Goal: Task Accomplishment & Management: Use online tool/utility

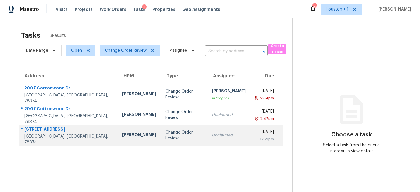
click at [166, 129] on td "Change Order Review" at bounding box center [184, 135] width 47 height 20
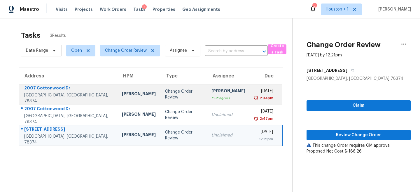
click at [255, 98] on div "2:34pm" at bounding box center [264, 98] width 19 height 6
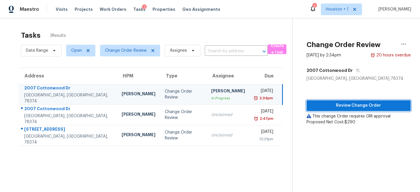
click at [357, 105] on span "Review Change Order" at bounding box center [358, 105] width 95 height 7
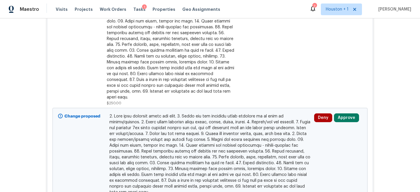
scroll to position [316, 0]
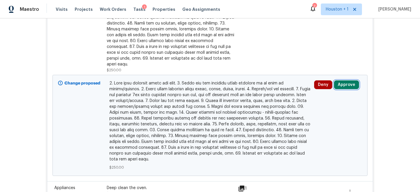
click at [351, 80] on button "Approve" at bounding box center [346, 84] width 25 height 9
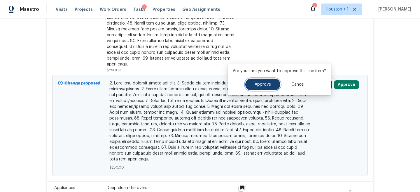
click at [269, 85] on span "Approve" at bounding box center [263, 84] width 16 height 4
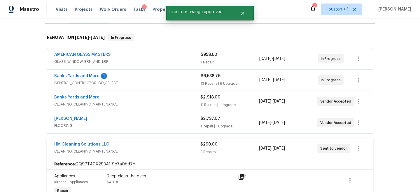
scroll to position [176, 0]
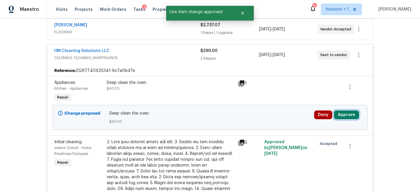
click at [344, 113] on button "Approve" at bounding box center [346, 114] width 25 height 9
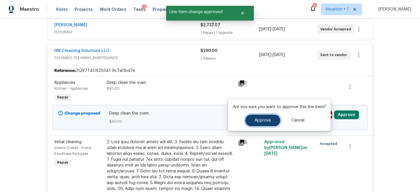
click at [262, 124] on button "Approve" at bounding box center [262, 120] width 35 height 12
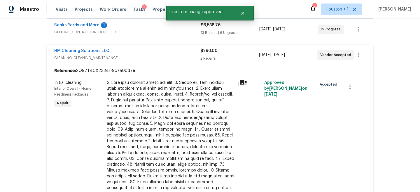
scroll to position [122, 0]
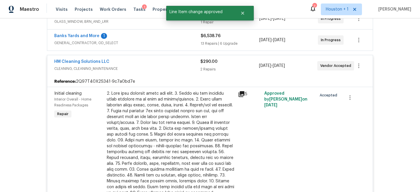
click at [126, 43] on span "GENERAL_CONTRACTOR, OD_SELECT" at bounding box center [127, 43] width 146 height 6
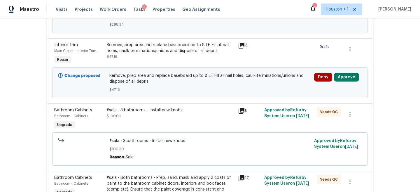
scroll to position [351, 0]
click at [353, 76] on button "Approve" at bounding box center [346, 76] width 25 height 9
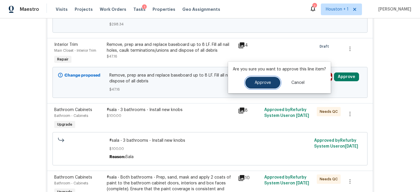
click at [274, 83] on button "Approve" at bounding box center [262, 83] width 35 height 12
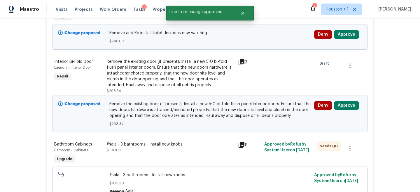
scroll to position [247, 0]
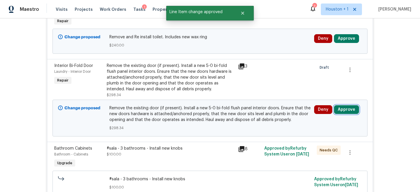
click at [341, 108] on button "Approve" at bounding box center [346, 109] width 25 height 9
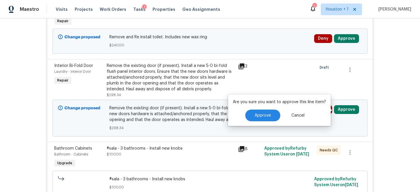
click at [263, 109] on div "Are you sure you want to approve this line item? Approve Cancel" at bounding box center [279, 109] width 103 height 31
click at [262, 113] on span "Approve" at bounding box center [263, 115] width 16 height 4
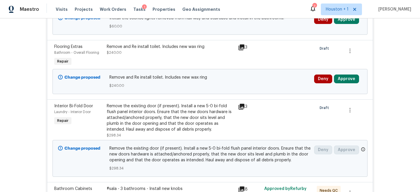
scroll to position [200, 0]
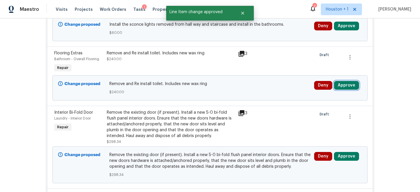
click at [348, 86] on button "Approve" at bounding box center [346, 85] width 25 height 9
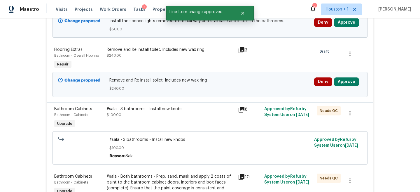
scroll to position [149, 0]
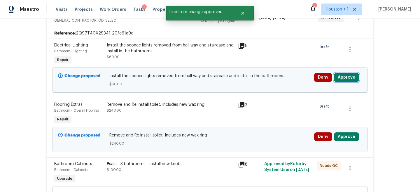
click at [347, 76] on button "Approve" at bounding box center [346, 77] width 25 height 9
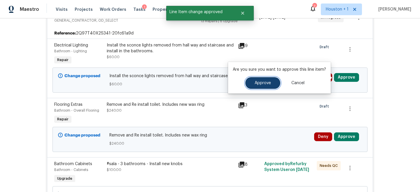
click at [256, 83] on span "Approve" at bounding box center [263, 83] width 16 height 4
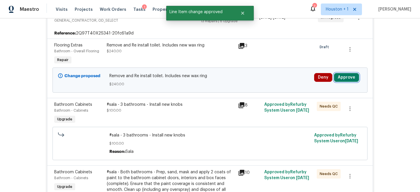
click at [346, 79] on button "Approve" at bounding box center [346, 77] width 25 height 9
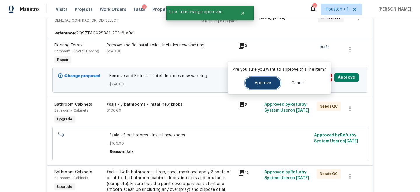
click at [264, 81] on span "Approve" at bounding box center [263, 83] width 16 height 4
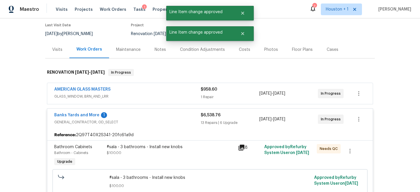
click at [234, 112] on div "$6,538.76" at bounding box center [230, 115] width 59 height 6
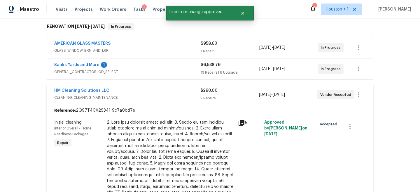
scroll to position [28, 0]
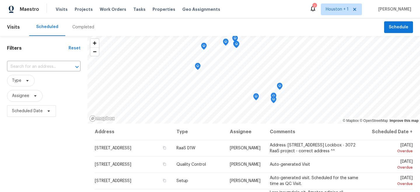
click at [64, 106] on span "Scheduled Date" at bounding box center [43, 110] width 73 height 15
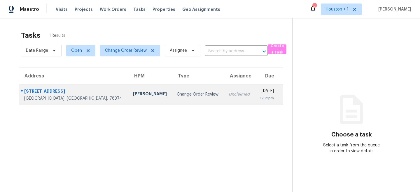
click at [182, 89] on td "Change Order Review" at bounding box center [198, 94] width 52 height 20
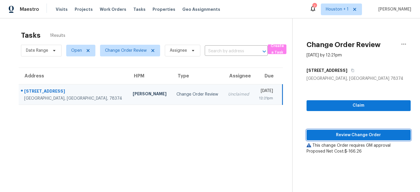
click at [361, 135] on span "Review Change Order" at bounding box center [358, 134] width 95 height 7
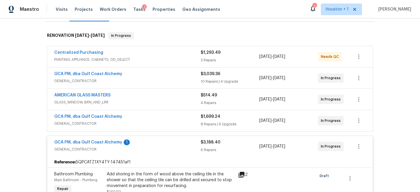
scroll to position [83, 0]
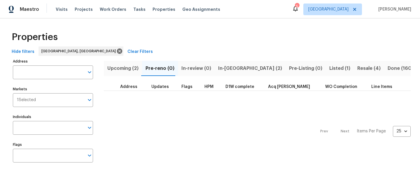
click at [224, 58] on div "Upcoming (2) Pre-reno (0) In-review (0) In-reno (2) Pre-Listing (0) Listed (1) …" at bounding box center [257, 112] width 307 height 111
click at [221, 69] on span "In-[GEOGRAPHIC_DATA] (2)" at bounding box center [250, 68] width 64 height 8
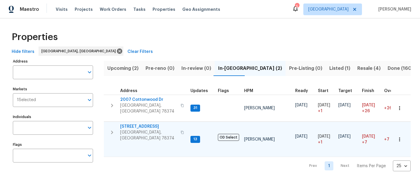
click at [137, 123] on span "[STREET_ADDRESS]" at bounding box center [148, 126] width 57 height 6
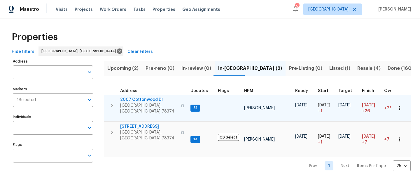
click at [132, 98] on span "2007 Cottonwood Dr" at bounding box center [148, 100] width 57 height 6
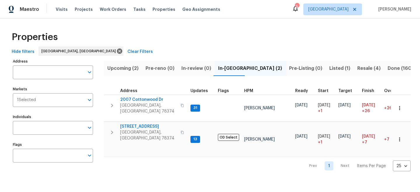
click at [127, 73] on button "Upcoming (2)" at bounding box center [123, 68] width 38 height 15
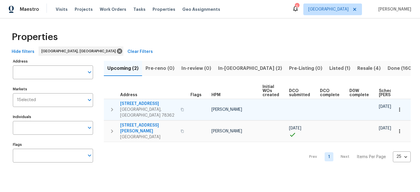
scroll to position [0, 64]
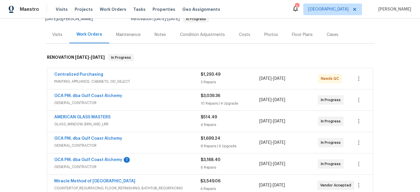
scroll to position [45, 0]
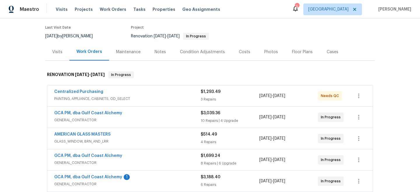
click at [160, 56] on div "Notes" at bounding box center [160, 51] width 25 height 17
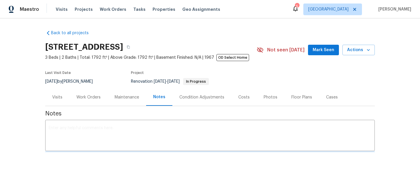
scroll to position [45, 0]
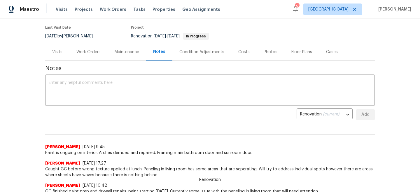
click at [104, 151] on span "Paint is ongoing on interior. Arches demoed and repaired. Framing main bathroom…" at bounding box center [210, 153] width 330 height 6
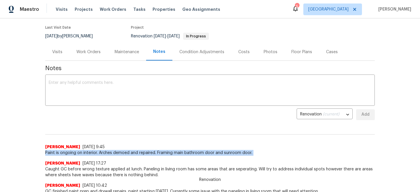
click at [104, 151] on span "Paint is ongoing on interior. Arches demoed and repaired. Framing main bathroom…" at bounding box center [210, 153] width 330 height 6
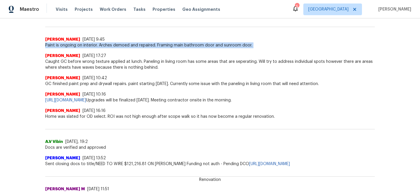
scroll to position [154, 0]
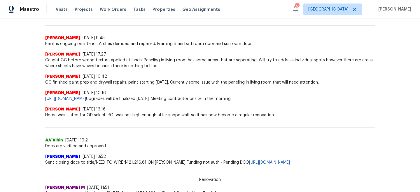
click at [90, 118] on div "Address A.V Vibin [DATE], 19:2 Docs are verified and approved" at bounding box center [210, 133] width 330 height 31
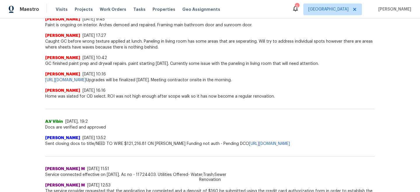
scroll to position [169, 0]
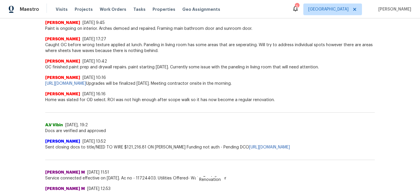
click at [117, 99] on span "Home was slated for OD select. ROI was not high enough after scope walk so it h…" at bounding box center [210, 100] width 330 height 6
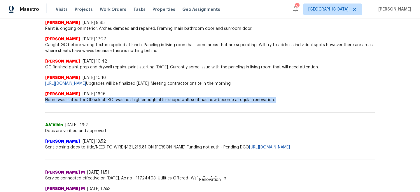
click at [117, 99] on span "Home was slated for OD select. ROI was not high enough after scope walk so it h…" at bounding box center [210, 100] width 330 height 6
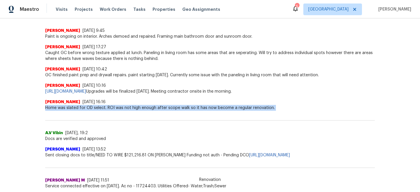
scroll to position [160, 0]
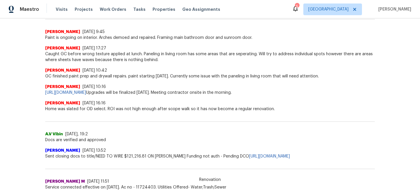
click at [116, 57] on span "Caught GC before wrong texture applied at lunch. Paneling in living room has so…" at bounding box center [210, 57] width 330 height 12
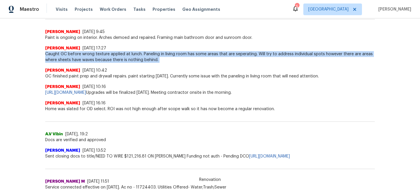
click at [116, 57] on span "Caught GC before wrong texture applied at lunch. Paneling in living room has so…" at bounding box center [210, 57] width 330 height 12
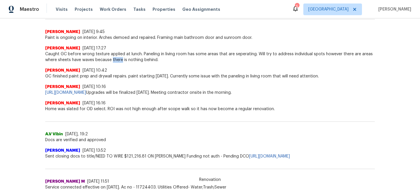
click at [116, 57] on span "Caught GC before wrong texture applied at lunch. Paneling in living room has so…" at bounding box center [210, 57] width 330 height 12
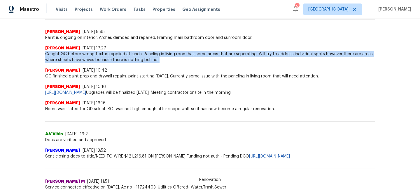
click at [116, 57] on span "Caught GC before wrong texture applied at lunch. Paneling in living room has so…" at bounding box center [210, 57] width 330 height 12
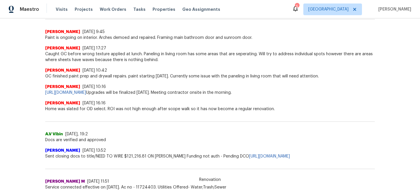
click at [114, 78] on span "GC finished paint prep and drywall repairs. paint starting today. Currently som…" at bounding box center [210, 76] width 330 height 6
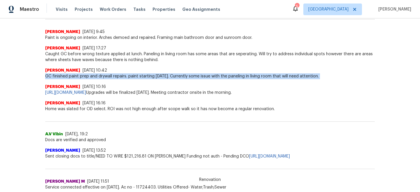
click at [114, 78] on span "GC finished paint prep and drywall repairs. paint starting today. Currently som…" at bounding box center [210, 76] width 330 height 6
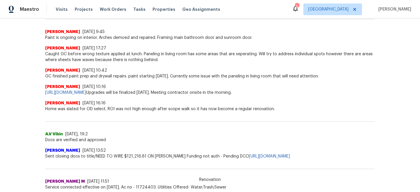
click at [95, 51] on span "Caught GC before wrong texture applied at lunch. Paneling in living room has so…" at bounding box center [210, 57] width 330 height 12
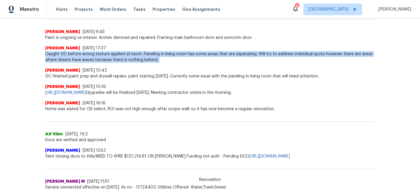
click at [95, 51] on span "Caught GC before wrong texture applied at lunch. Paneling in living room has so…" at bounding box center [210, 57] width 330 height 12
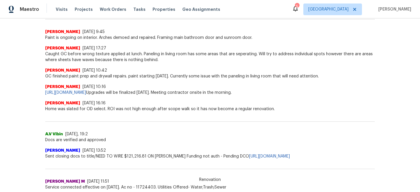
click at [103, 38] on span "Paint is ongoing on interior. Arches demoed and repaired. Framing main bathroom…" at bounding box center [210, 38] width 330 height 6
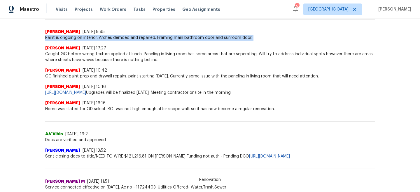
click at [103, 38] on span "Paint is ongoing on interior. Arches demoed and repaired. Framing main bathroom…" at bounding box center [210, 38] width 330 height 6
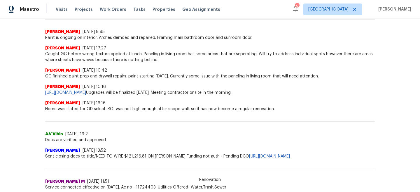
click at [109, 41] on div "Scott McGinnis 9/17/25, 17:27 Caught GC before wrong texture applied at lunch. …" at bounding box center [210, 52] width 330 height 22
click at [111, 36] on span "Paint is ongoing on interior. Arches demoed and repaired. Framing main bathroom…" at bounding box center [210, 38] width 330 height 6
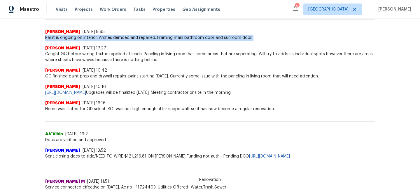
click at [111, 36] on span "Paint is ongoing on interior. Arches demoed and repaired. Framing main bathroom…" at bounding box center [210, 38] width 330 height 6
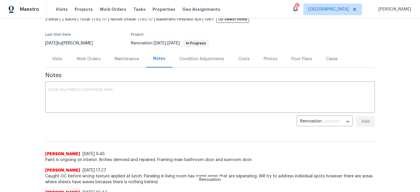
scroll to position [0, 0]
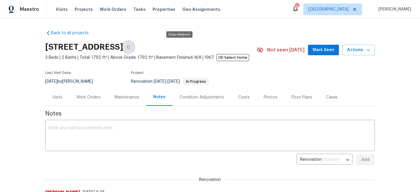
click at [130, 47] on icon "button" at bounding box center [128, 46] width 3 height 3
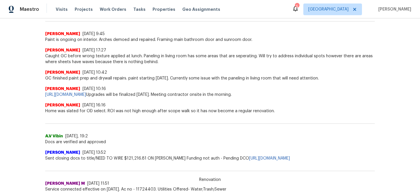
scroll to position [159, 0]
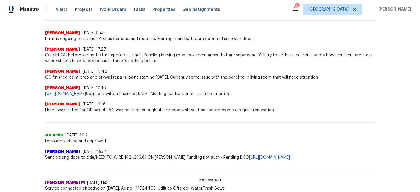
click at [150, 79] on span "GC finished paint prep and drywall repairs. paint starting today. Currently som…" at bounding box center [210, 77] width 330 height 6
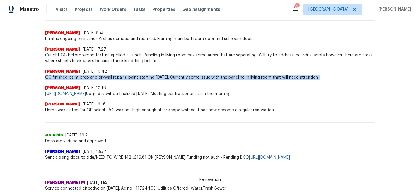
click at [150, 79] on span "GC finished paint prep and drywall repairs. paint starting today. Currently som…" at bounding box center [210, 77] width 330 height 6
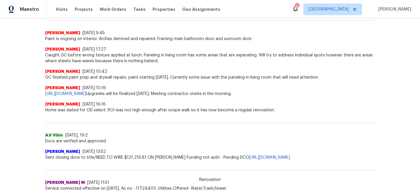
scroll to position [0, 0]
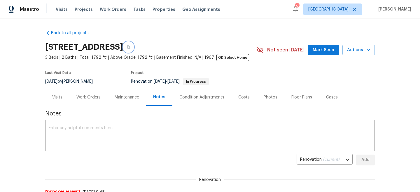
click at [134, 44] on button "button" at bounding box center [128, 47] width 10 height 10
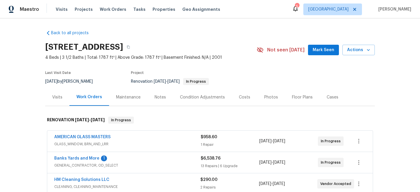
click at [141, 104] on div "Maintenance" at bounding box center [128, 96] width 38 height 17
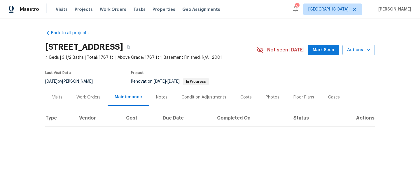
click at [162, 99] on div "Notes" at bounding box center [161, 97] width 11 height 6
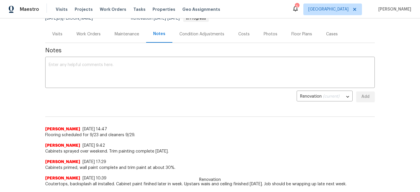
scroll to position [80, 0]
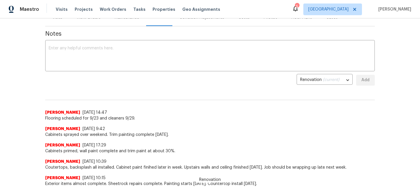
click at [84, 118] on span "Flooring scheduled for 9/23 and cleaners 9/29." at bounding box center [210, 118] width 330 height 6
click at [88, 119] on span "Flooring scheduled for 9/23 and cleaners 9/29." at bounding box center [210, 118] width 330 height 6
click at [83, 117] on span "Flooring scheduled for 9/23 and cleaners 9/29." at bounding box center [210, 118] width 330 height 6
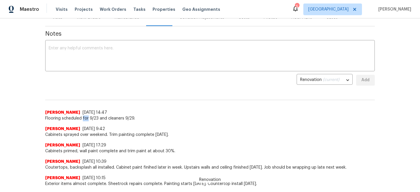
click at [83, 117] on span "Flooring scheduled for 9/23 and cleaners 9/29." at bounding box center [210, 118] width 330 height 6
click at [98, 167] on span "Coutertops, backsplash all installed. Cabinet paint finihed later in week. Upst…" at bounding box center [210, 167] width 330 height 6
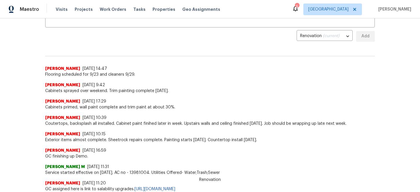
scroll to position [0, 0]
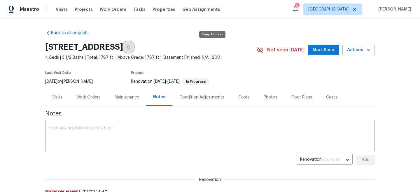
click at [130, 46] on icon "button" at bounding box center [128, 46] width 3 height 3
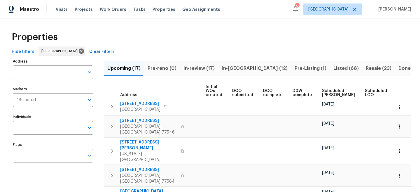
scroll to position [0, 70]
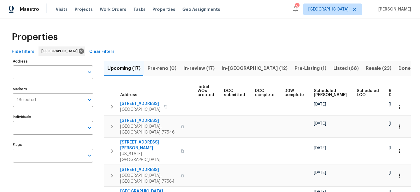
click at [389, 92] on span "Ready Date" at bounding box center [395, 93] width 13 height 8
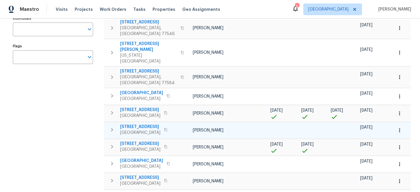
scroll to position [99, 0]
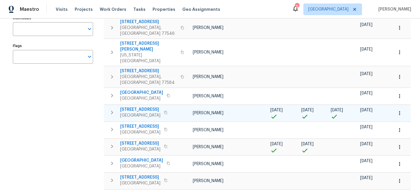
click at [139, 106] on span "11603 Inwood Dr" at bounding box center [140, 109] width 40 height 6
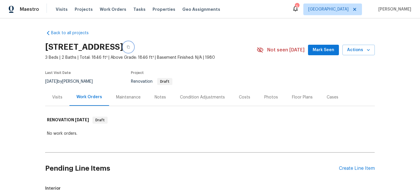
click at [130, 48] on icon "button" at bounding box center [128, 46] width 3 height 3
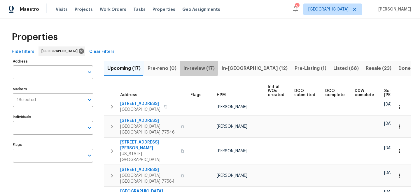
click at [192, 68] on span "In-review (17)" at bounding box center [198, 68] width 31 height 8
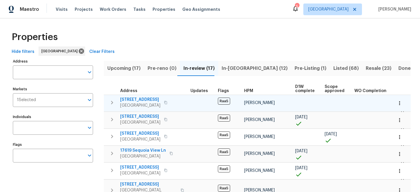
click at [123, 99] on span "208 Wellington St" at bounding box center [140, 100] width 40 height 6
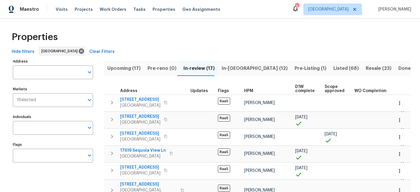
click at [237, 71] on span "In-reno (12)" at bounding box center [255, 68] width 66 height 8
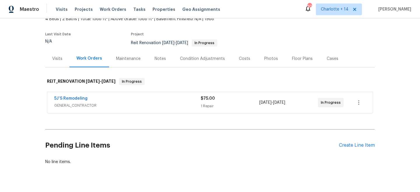
scroll to position [51, 0]
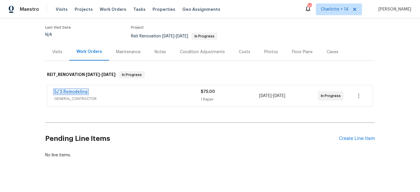
click at [73, 90] on link "5J’S Remodeling" at bounding box center [70, 92] width 33 height 4
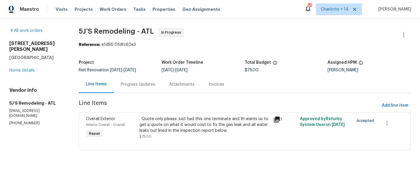
click at [22, 60] on div "5339 Biffle Downs Rd Stone Mountain, GA 30088 Home details" at bounding box center [36, 57] width 55 height 33
click at [22, 62] on div "5339 Biffle Downs Rd Stone Mountain, GA 30088 Home details" at bounding box center [36, 57] width 55 height 33
click at [76, 15] on div "Maestro Visits Projects Work Orders Tasks Properties Geo Assignments 304 Charlo…" at bounding box center [210, 9] width 420 height 18
click at [75, 12] on div "Visits Projects Work Orders Tasks Properties Geo Assignments" at bounding box center [141, 9] width 171 height 12
click at [77, 6] on span "Projects" at bounding box center [84, 9] width 18 height 6
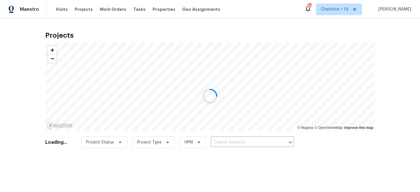
click at [236, 136] on div at bounding box center [210, 96] width 420 height 192
click at [232, 142] on div at bounding box center [210, 96] width 420 height 192
click at [230, 142] on div at bounding box center [210, 96] width 420 height 192
click at [228, 146] on div at bounding box center [210, 96] width 420 height 192
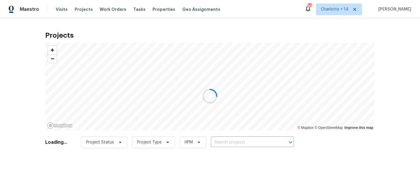
click at [232, 141] on div at bounding box center [210, 96] width 420 height 192
click at [239, 144] on div at bounding box center [210, 96] width 420 height 192
click at [244, 142] on div at bounding box center [210, 96] width 420 height 192
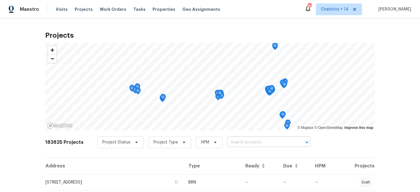
click at [244, 141] on input "text" at bounding box center [260, 142] width 67 height 9
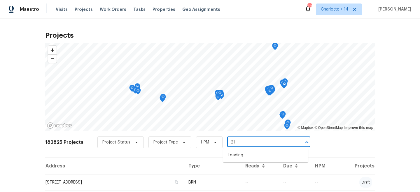
type input "2"
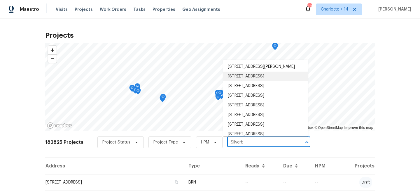
type input "Silverb"
click at [341, 10] on span "Charlotte + 14" at bounding box center [335, 9] width 28 height 6
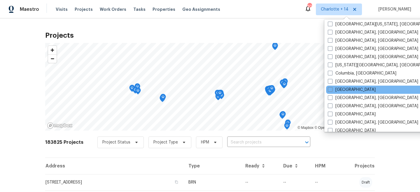
scroll to position [202, 0]
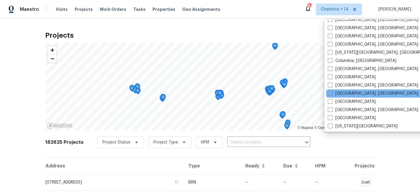
click at [339, 97] on div "Greenville, SC" at bounding box center [385, 93] width 118 height 8
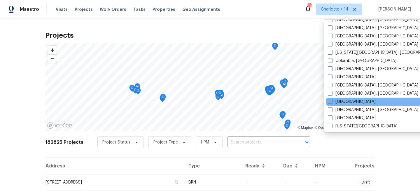
click at [335, 100] on label "[GEOGRAPHIC_DATA]" at bounding box center [352, 102] width 48 height 6
click at [332, 100] on input "Houston" at bounding box center [330, 101] width 4 height 4
checkbox input "true"
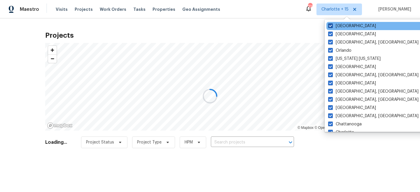
click at [332, 25] on span at bounding box center [330, 25] width 5 height 5
click at [332, 25] on input "Tucson" at bounding box center [330, 25] width 4 height 4
checkbox input "false"
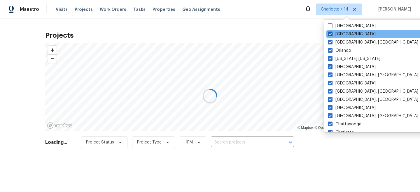
click at [331, 33] on span at bounding box center [330, 33] width 5 height 5
click at [331, 33] on input "Riverside" at bounding box center [330, 33] width 4 height 4
checkbox input "false"
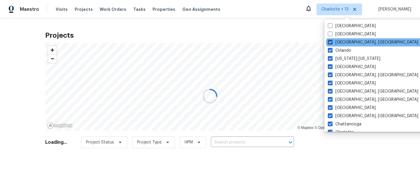
click at [331, 41] on span at bounding box center [330, 42] width 5 height 5
click at [331, 41] on input "Richmond, VA" at bounding box center [330, 41] width 4 height 4
checkbox input "false"
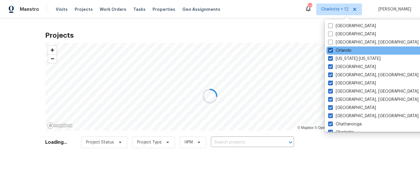
click at [331, 51] on span at bounding box center [330, 50] width 5 height 5
click at [331, 51] on input "Orlando" at bounding box center [330, 50] width 4 height 4
checkbox input "false"
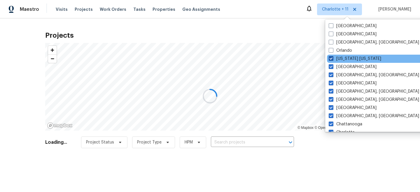
click at [331, 58] on span at bounding box center [331, 58] width 5 height 5
click at [331, 58] on input "New York New Jersey" at bounding box center [331, 58] width 4 height 4
checkbox input "false"
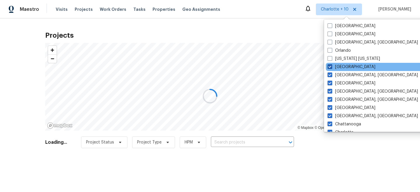
click at [331, 65] on span at bounding box center [330, 66] width 5 height 5
click at [331, 65] on input "Minneapolis" at bounding box center [330, 66] width 4 height 4
checkbox input "false"
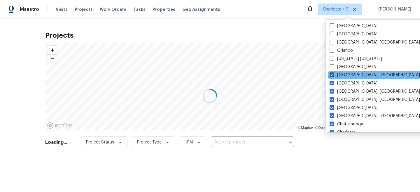
click at [330, 73] on span at bounding box center [332, 74] width 5 height 5
click at [330, 73] on input "Miami, FL" at bounding box center [332, 74] width 4 height 4
checkbox input "false"
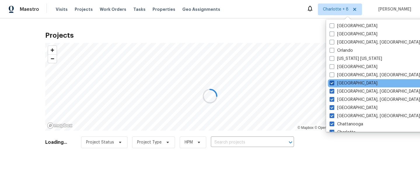
click at [330, 83] on span at bounding box center [332, 82] width 5 height 5
click at [330, 83] on input "Los Angeles" at bounding box center [332, 82] width 4 height 4
checkbox input "false"
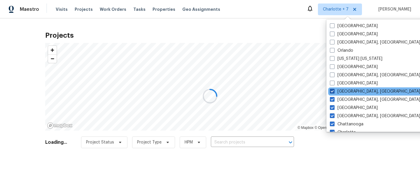
click at [330, 92] on span at bounding box center [332, 91] width 5 height 5
click at [330, 92] on input "Knoxville, TN" at bounding box center [332, 90] width 4 height 4
checkbox input "false"
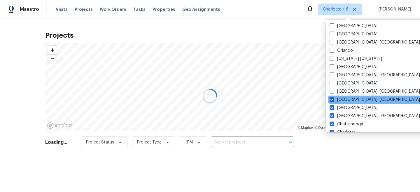
click at [330, 99] on span at bounding box center [332, 99] width 5 height 5
click at [330, 99] on input "Detroit, MI" at bounding box center [332, 99] width 4 height 4
checkbox input "false"
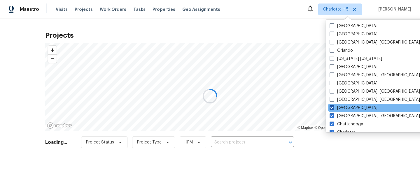
click at [330, 108] on span at bounding box center [332, 107] width 5 height 5
click at [330, 108] on input "Dallas" at bounding box center [332, 107] width 4 height 4
checkbox input "false"
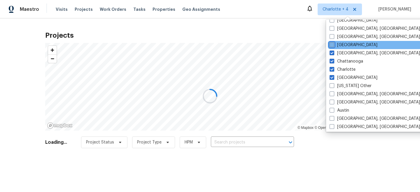
scroll to position [69, 0]
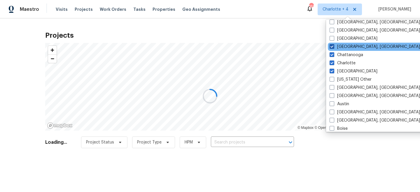
click at [335, 46] on label "Columbus, OH" at bounding box center [375, 47] width 90 height 6
click at [333, 46] on input "Columbus, OH" at bounding box center [332, 46] width 4 height 4
checkbox input "false"
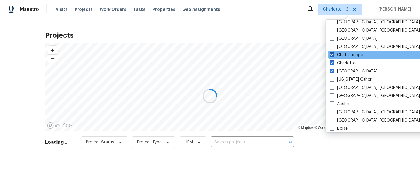
click at [335, 55] on label "Chattanooga" at bounding box center [347, 55] width 34 height 6
click at [333, 55] on input "Chattanooga" at bounding box center [332, 54] width 4 height 4
checkbox input "false"
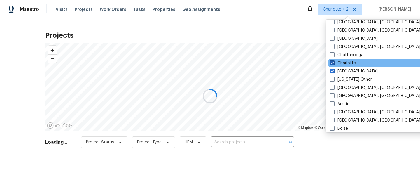
click at [335, 64] on label "Charlotte" at bounding box center [343, 63] width 26 height 6
click at [334, 64] on input "Charlotte" at bounding box center [332, 62] width 4 height 4
checkbox input "false"
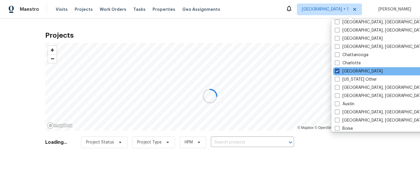
click at [335, 71] on span at bounding box center [337, 71] width 5 height 5
click at [335, 71] on input "Atlanta" at bounding box center [337, 70] width 4 height 4
checkbox input "false"
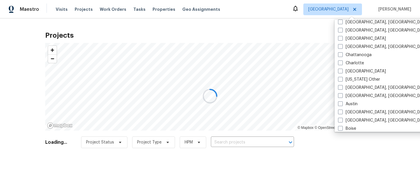
click at [234, 143] on div at bounding box center [210, 96] width 420 height 192
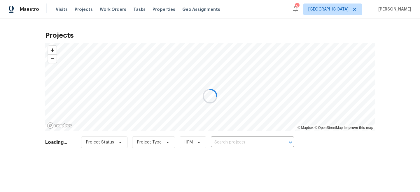
click at [235, 138] on div at bounding box center [210, 96] width 420 height 192
click at [230, 141] on div at bounding box center [210, 96] width 420 height 192
click at [227, 141] on div at bounding box center [210, 96] width 420 height 192
drag, startPoint x: 227, startPoint y: 141, endPoint x: 223, endPoint y: 141, distance: 4.1
click at [227, 141] on div at bounding box center [210, 96] width 420 height 192
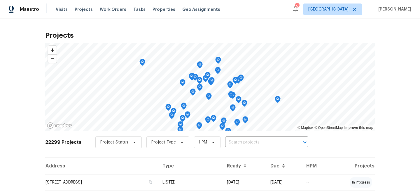
click at [225, 141] on input "text" at bounding box center [258, 142] width 67 height 9
type input "21824"
type input "21827"
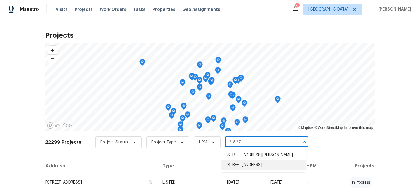
click at [269, 169] on li "21827 Silverbrook Ln, Katy, TX 77449" at bounding box center [263, 165] width 85 height 10
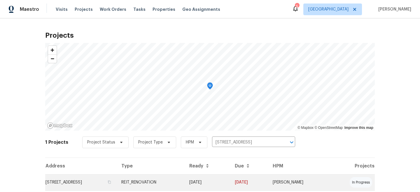
click at [230, 181] on td "08/27/25" at bounding box center [207, 182] width 45 height 16
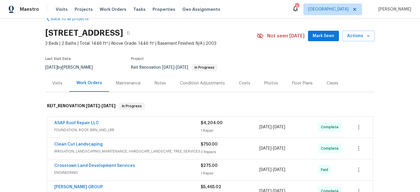
scroll to position [7, 0]
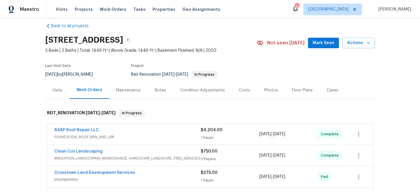
click at [59, 85] on div "Visits" at bounding box center [57, 89] width 24 height 17
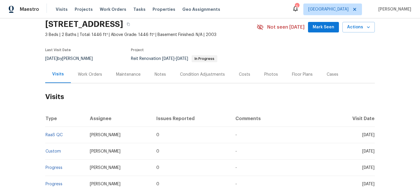
scroll to position [24, 0]
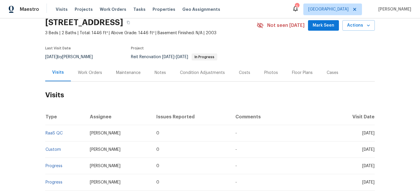
click at [112, 134] on span "[PERSON_NAME]" at bounding box center [105, 133] width 31 height 4
click at [253, 51] on section "[STREET_ADDRESS] 3 Beds | 2 Baths | Total: 1446 ft² | Above Grade: 1446 ft² | B…" at bounding box center [210, 39] width 330 height 49
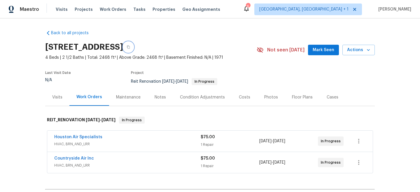
click at [134, 44] on button "button" at bounding box center [128, 47] width 10 height 10
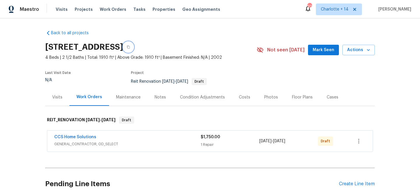
click at [130, 48] on icon "button" at bounding box center [128, 46] width 3 height 3
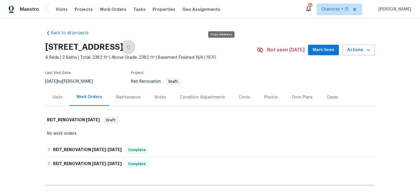
click at [134, 45] on button "button" at bounding box center [128, 47] width 10 height 10
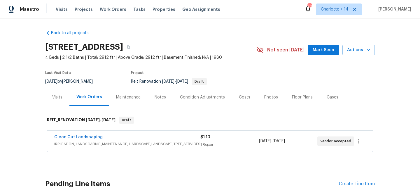
click at [341, 49] on div "Not seen [DATE] Mark Seen Actions" at bounding box center [316, 50] width 118 height 11
click at [330, 50] on span "Mark Seen" at bounding box center [324, 49] width 22 height 7
click at [134, 48] on button "button" at bounding box center [128, 47] width 10 height 10
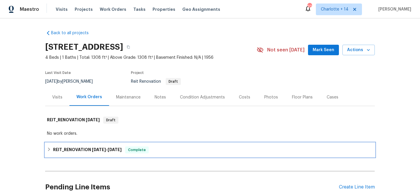
click at [192, 152] on div "REIT_RENOVATION [DATE] - [DATE] Complete" at bounding box center [210, 149] width 326 height 7
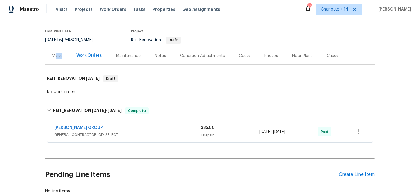
click at [56, 58] on div "Visits" at bounding box center [57, 55] width 24 height 17
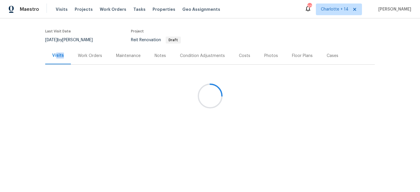
scroll to position [14, 0]
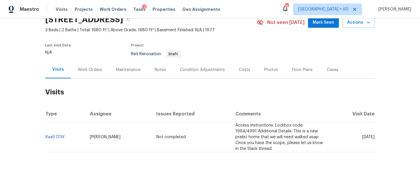
scroll to position [27, 0]
click at [160, 78] on div "Notes" at bounding box center [160, 69] width 25 height 17
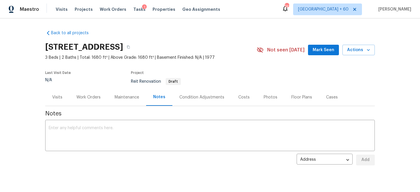
click at [88, 99] on div "Work Orders" at bounding box center [88, 97] width 24 height 6
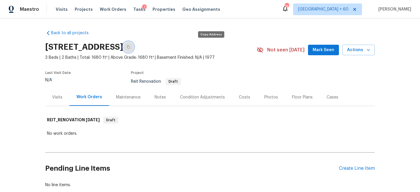
click at [134, 45] on button "button" at bounding box center [128, 47] width 10 height 10
click at [58, 98] on div "Visits" at bounding box center [57, 97] width 10 height 6
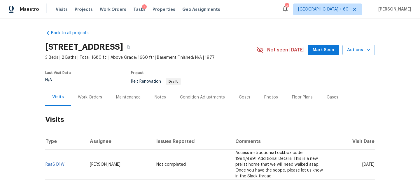
scroll to position [27, 0]
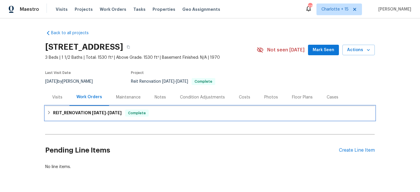
click at [162, 113] on div "REIT_RENOVATION 9/15/25 - 9/16/25 Complete" at bounding box center [210, 112] width 326 height 7
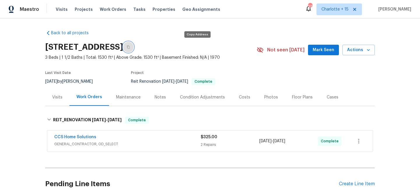
click at [134, 45] on button "button" at bounding box center [128, 47] width 10 height 10
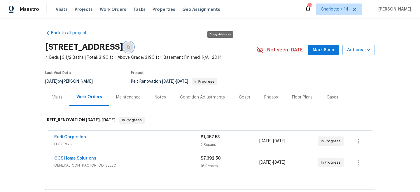
click at [134, 48] on button "button" at bounding box center [128, 47] width 10 height 10
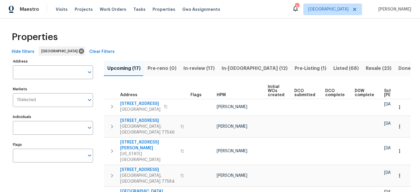
click at [232, 67] on span "In-[GEOGRAPHIC_DATA] (12)" at bounding box center [255, 68] width 66 height 8
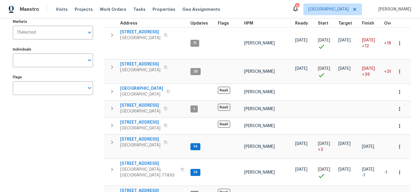
scroll to position [68, 0]
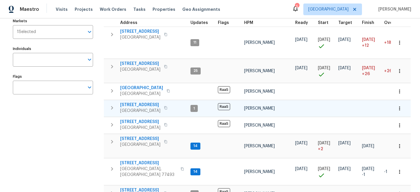
click at [140, 104] on span "[STREET_ADDRESS]" at bounding box center [140, 105] width 40 height 6
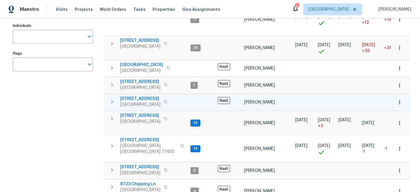
scroll to position [113, 0]
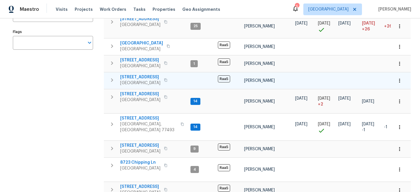
click at [136, 76] on span "[STREET_ADDRESS]" at bounding box center [140, 77] width 40 height 6
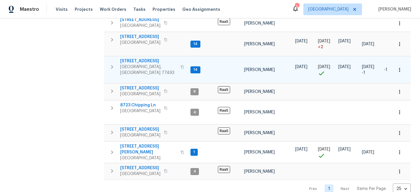
scroll to position [172, 0]
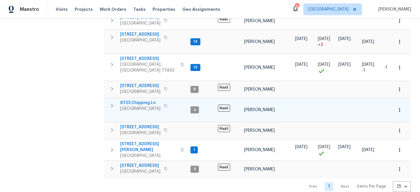
click at [144, 100] on span "8723 Chipping Ln" at bounding box center [140, 103] width 40 height 6
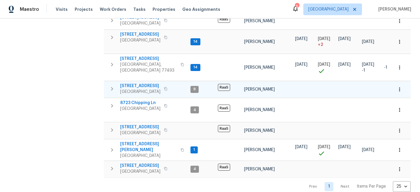
scroll to position [174, 0]
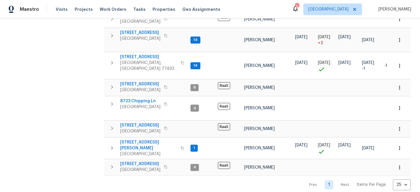
click at [75, 108] on div "Address Address Markets 1 Selected Markets Individuals Individuals Flags Flags" at bounding box center [56, 36] width 87 height 307
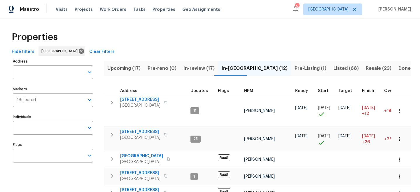
click at [291, 63] on button "Pre-Listing (1)" at bounding box center [310, 68] width 39 height 15
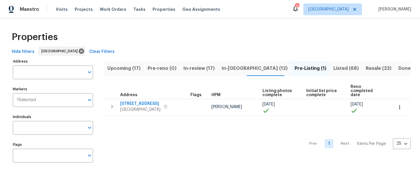
click at [176, 141] on div "Prev 1 Next Items Per Page 25 25 ​" at bounding box center [257, 141] width 307 height 52
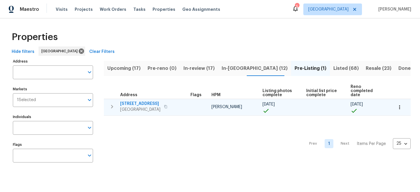
click at [137, 101] on span "4822 S Fairfax Village Cir" at bounding box center [140, 104] width 40 height 6
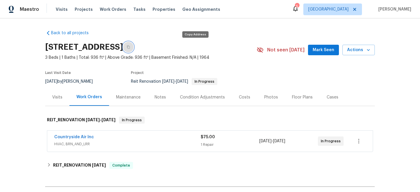
click at [134, 46] on button "button" at bounding box center [128, 47] width 10 height 10
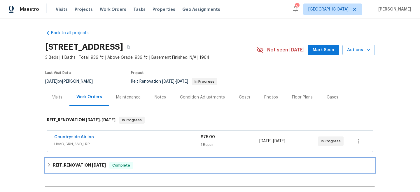
click at [159, 167] on div "REIT_RENOVATION 7/15/25 Complete" at bounding box center [210, 165] width 326 height 7
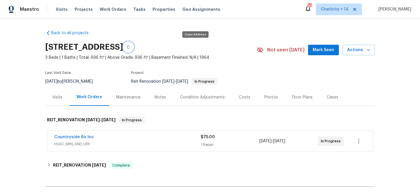
click at [130, 45] on icon "button" at bounding box center [128, 46] width 3 height 3
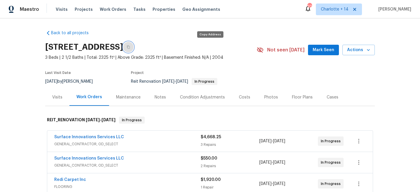
click at [134, 44] on button "button" at bounding box center [128, 47] width 10 height 10
click at [134, 48] on button "button" at bounding box center [128, 47] width 10 height 10
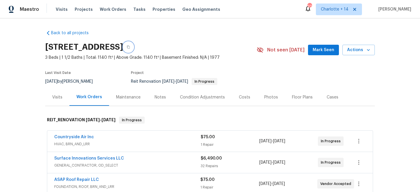
click at [130, 45] on icon "button" at bounding box center [128, 46] width 3 height 3
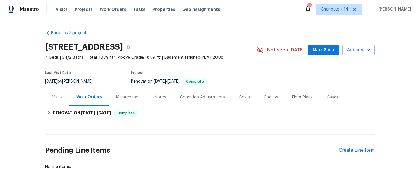
click at [293, 102] on div "Floor Plans" at bounding box center [302, 96] width 35 height 17
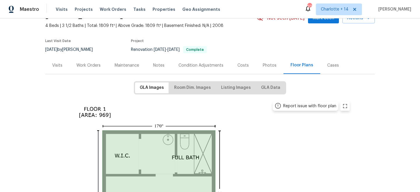
scroll to position [41, 0]
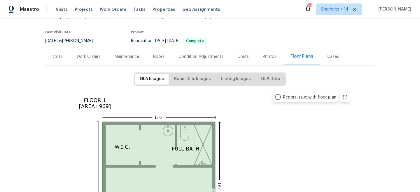
click at [62, 56] on div "Visits" at bounding box center [57, 56] width 24 height 17
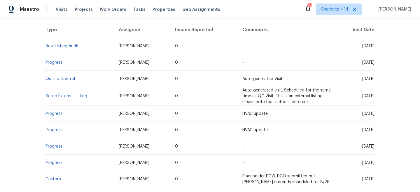
click at [22, 73] on div "Back to all projects 4822 S Fairfax Village Cir, Spring, TX 77373 4 Beds | 3 1/…" at bounding box center [210, 104] width 420 height 173
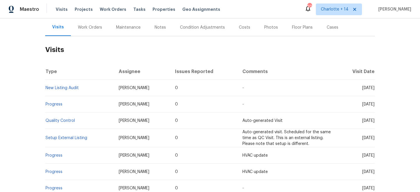
click at [94, 32] on div "Work Orders" at bounding box center [90, 27] width 38 height 17
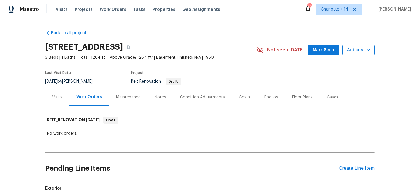
click at [368, 47] on span "Actions" at bounding box center [358, 49] width 23 height 7
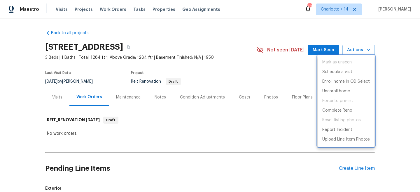
click at [402, 61] on div at bounding box center [210, 96] width 420 height 192
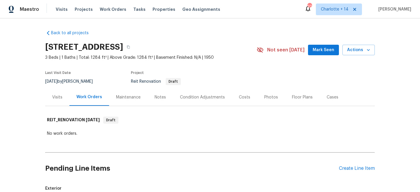
click at [352, 43] on div "208 Wellington St, Houston, TX 77076 3 Beds | 1 Baths | Total: 1284 ft² | Above…" at bounding box center [210, 49] width 330 height 21
click at [352, 50] on span "Actions" at bounding box center [358, 49] width 23 height 7
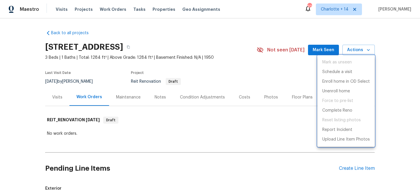
click at [400, 101] on div at bounding box center [210, 96] width 420 height 192
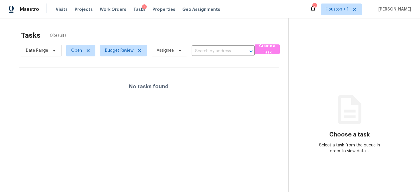
click at [104, 86] on div "No tasks found" at bounding box center [149, 86] width 260 height 37
click at [139, 107] on div at bounding box center [210, 96] width 420 height 192
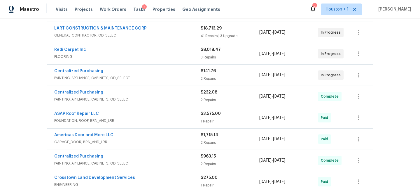
scroll to position [280, 0]
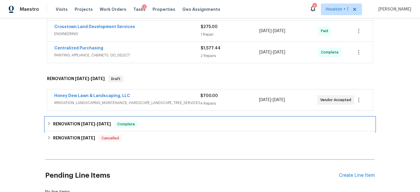
click at [192, 125] on div "RENOVATION [DATE] - [DATE] Complete" at bounding box center [210, 123] width 326 height 7
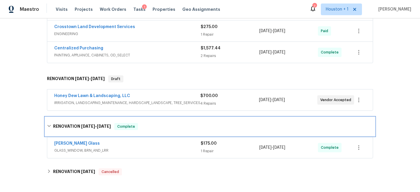
scroll to position [286, 0]
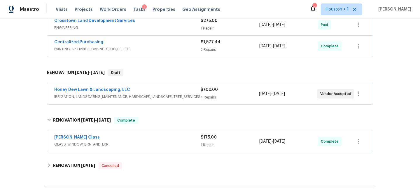
click at [182, 140] on div "[PERSON_NAME] Glass" at bounding box center [127, 137] width 146 height 7
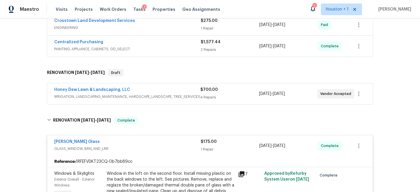
click at [184, 145] on div "Soto Glass" at bounding box center [127, 142] width 146 height 7
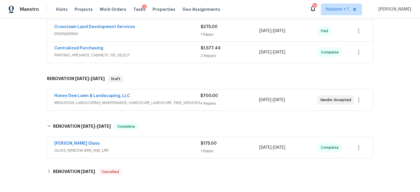
scroll to position [0, 0]
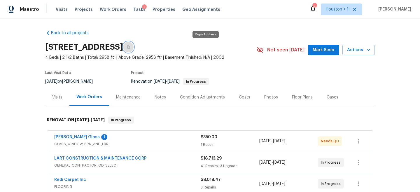
click at [134, 44] on button "button" at bounding box center [128, 47] width 10 height 10
click at [64, 96] on div "Visits" at bounding box center [57, 96] width 24 height 17
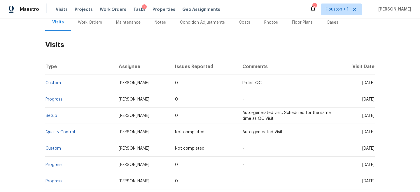
click at [83, 20] on div "Work Orders" at bounding box center [90, 23] width 24 height 6
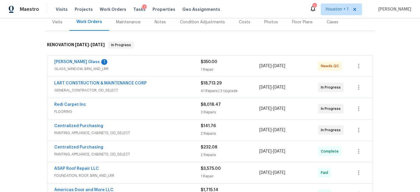
click at [58, 28] on div "Visits" at bounding box center [57, 21] width 24 height 17
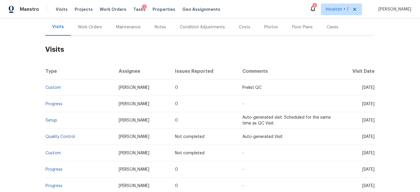
scroll to position [66, 0]
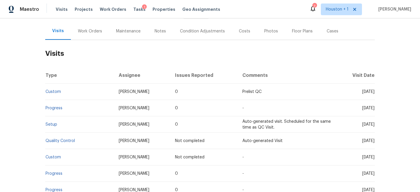
click at [91, 31] on div "Work Orders" at bounding box center [90, 31] width 24 height 6
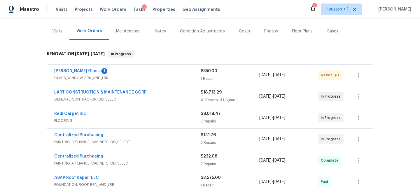
scroll to position [71, 0]
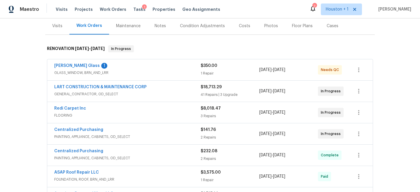
click at [380, 49] on div "Back to all projects 2222 Princess Snow Cir, Katy, TX 77493 4 Beds | 2 1/2 Bath…" at bounding box center [210, 104] width 420 height 173
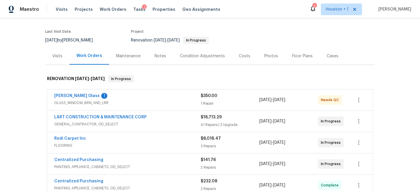
scroll to position [38, 0]
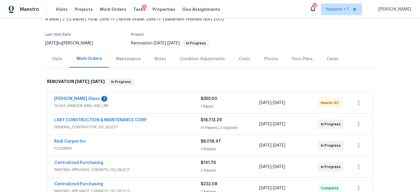
click at [125, 56] on div "Maintenance" at bounding box center [128, 59] width 24 height 6
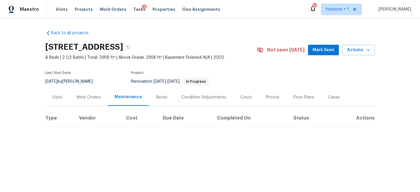
click at [92, 99] on div "Work Orders" at bounding box center [88, 97] width 24 height 6
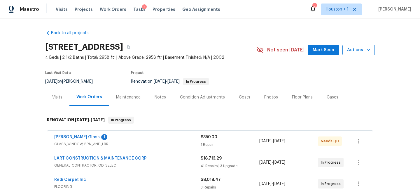
click at [365, 54] on button "Actions" at bounding box center [358, 50] width 32 height 11
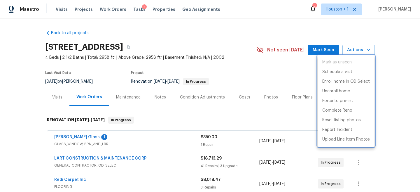
click at [392, 98] on div at bounding box center [210, 96] width 420 height 192
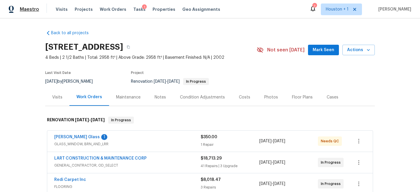
click at [29, 7] on span "Maestro" at bounding box center [29, 9] width 19 height 6
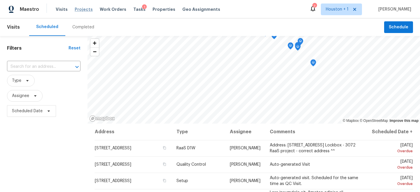
click at [77, 9] on span "Projects" at bounding box center [84, 9] width 18 height 6
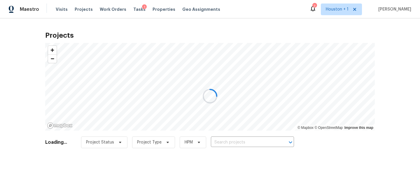
click at [245, 139] on div at bounding box center [210, 96] width 420 height 192
click at [243, 139] on div at bounding box center [210, 96] width 420 height 192
click at [237, 141] on div at bounding box center [210, 96] width 420 height 192
click at [236, 141] on div at bounding box center [210, 96] width 420 height 192
click at [232, 142] on div at bounding box center [210, 96] width 420 height 192
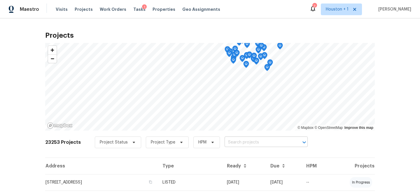
click at [227, 142] on input "text" at bounding box center [258, 142] width 67 height 9
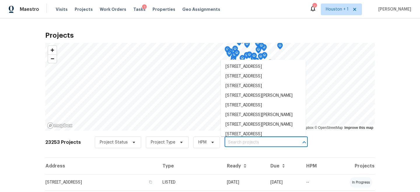
paste input "Willmont"
type input "Willmont"
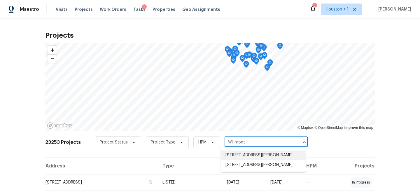
click at [237, 157] on li "[STREET_ADDRESS][PERSON_NAME]" at bounding box center [263, 155] width 85 height 10
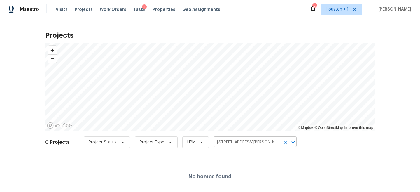
click at [239, 143] on input "[STREET_ADDRESS][PERSON_NAME]" at bounding box center [246, 142] width 67 height 9
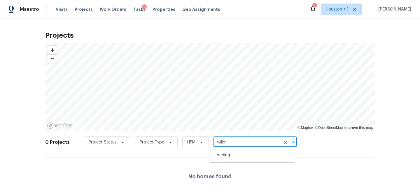
type input "willmo"
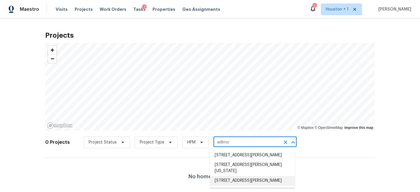
click at [235, 179] on li "[STREET_ADDRESS][PERSON_NAME]" at bounding box center [252, 181] width 85 height 10
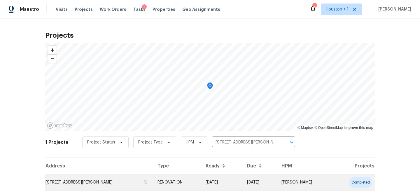
click at [166, 182] on td "RENOVATION" at bounding box center [177, 182] width 48 height 16
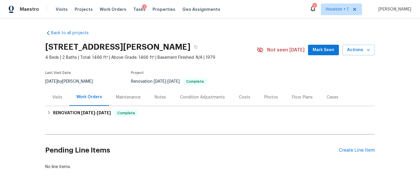
click at [58, 98] on div "Visits" at bounding box center [57, 97] width 10 height 6
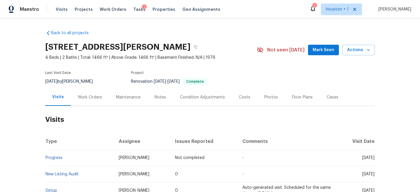
click at [84, 97] on div "Work Orders" at bounding box center [90, 97] width 24 height 6
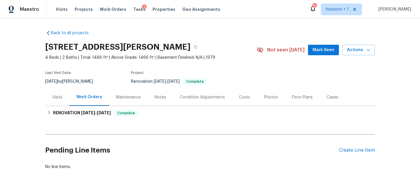
scroll to position [17, 0]
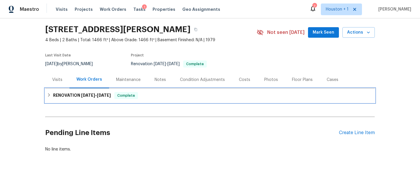
click at [53, 89] on div "RENOVATION [DATE] - [DATE] Complete" at bounding box center [210, 95] width 330 height 14
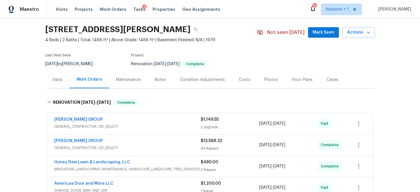
click at [60, 81] on div "Visits" at bounding box center [57, 80] width 10 height 6
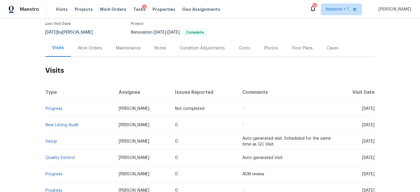
scroll to position [56, 0]
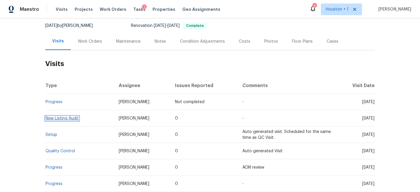
click at [61, 117] on link "New Listing Audit" at bounding box center [61, 118] width 33 height 4
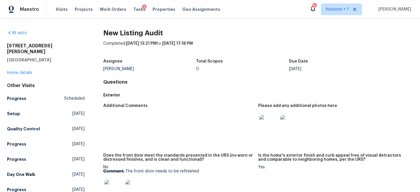
click at [368, 53] on div "Completed: [DATE] 13:21 PM to [DATE] 17:18 PM" at bounding box center [258, 48] width 310 height 15
click at [261, 121] on img at bounding box center [268, 124] width 19 height 19
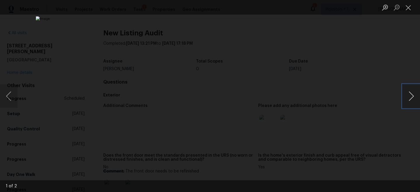
click at [411, 97] on button "Next image" at bounding box center [410, 95] width 17 height 23
click at [382, 63] on div "Lightbox" at bounding box center [210, 96] width 420 height 192
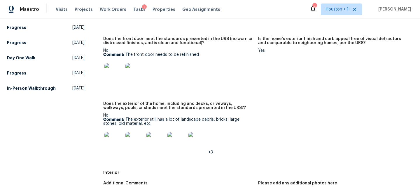
scroll to position [119, 0]
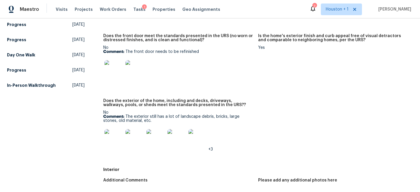
click at [109, 70] on img at bounding box center [113, 69] width 19 height 19
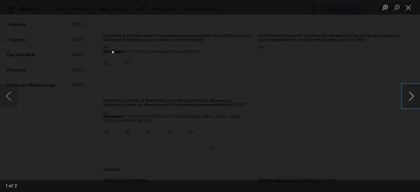
click at [411, 101] on button "Next image" at bounding box center [410, 95] width 17 height 23
click at [368, 63] on div "Lightbox" at bounding box center [210, 96] width 420 height 192
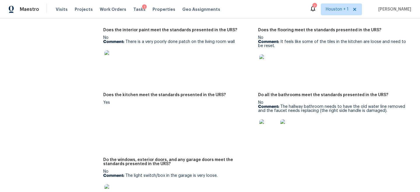
scroll to position [300, 0]
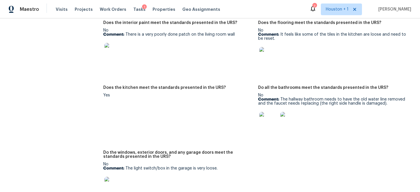
click at [265, 125] on img at bounding box center [268, 121] width 19 height 19
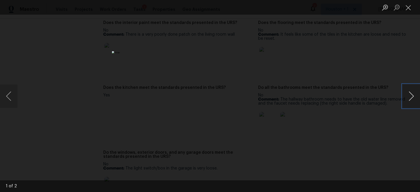
click at [412, 94] on button "Next image" at bounding box center [410, 95] width 17 height 23
click at [360, 58] on div "Lightbox" at bounding box center [210, 96] width 420 height 192
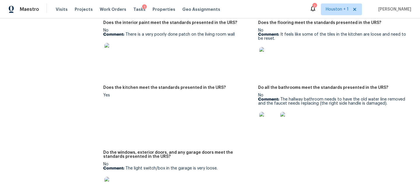
scroll to position [372, 0]
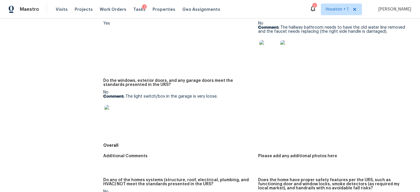
click at [108, 113] on img at bounding box center [113, 114] width 19 height 19
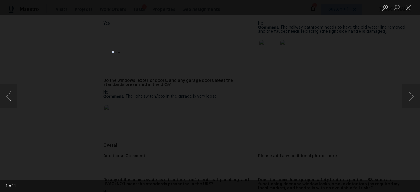
click at [397, 94] on div "Lightbox" at bounding box center [210, 96] width 420 height 192
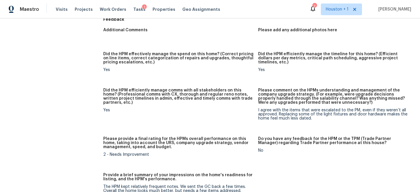
scroll to position [707, 0]
